Goal: Information Seeking & Learning: Learn about a topic

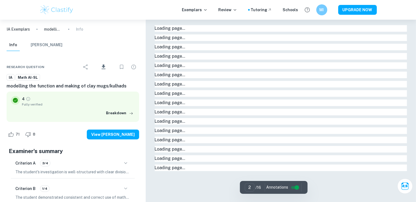
type input "1"
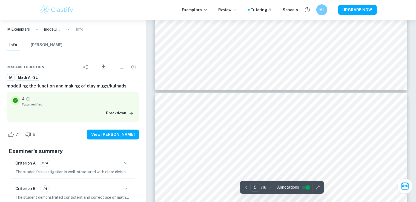
scroll to position [1447, 0]
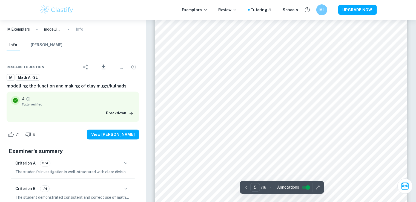
type input "4"
